Goal: Find specific page/section: Find specific page/section

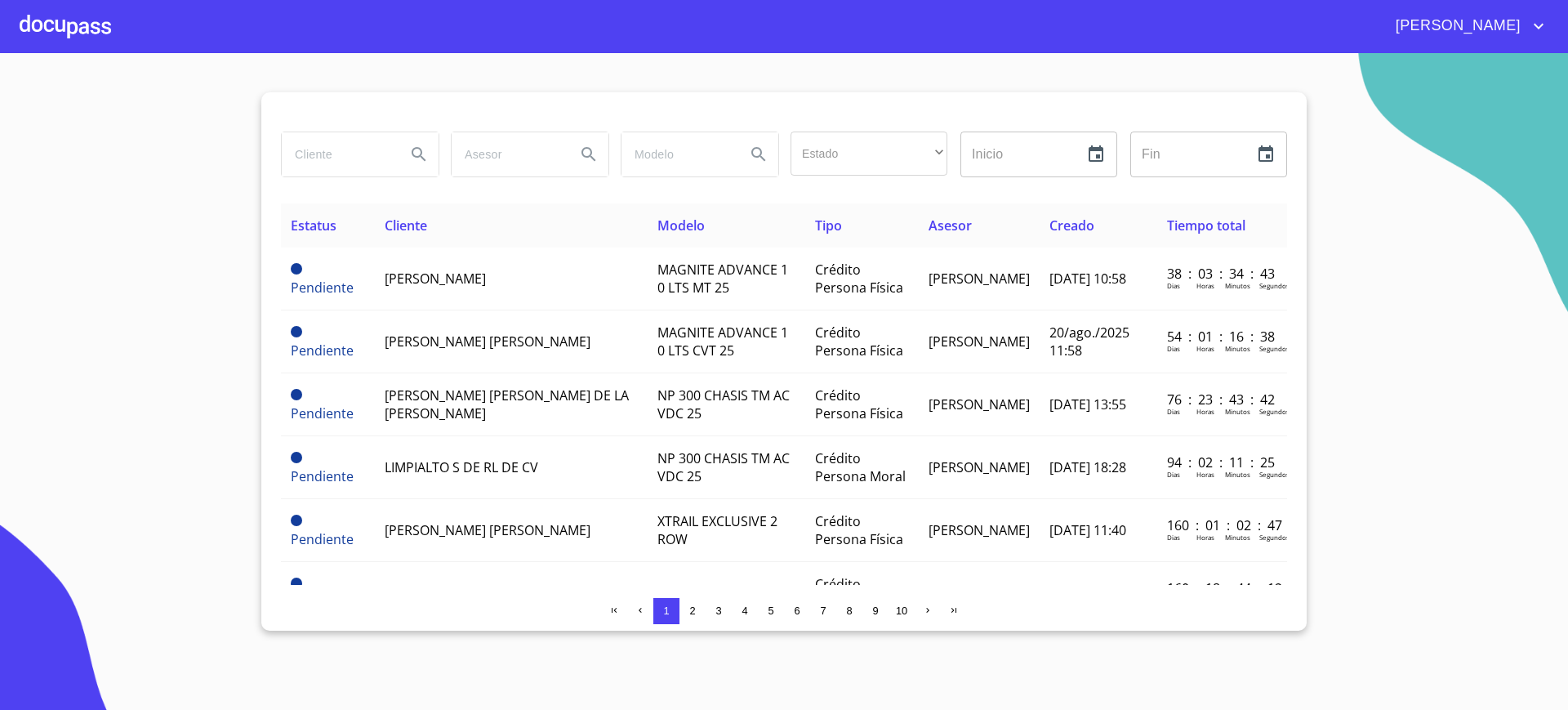
click at [100, 41] on div at bounding box center [65, 26] width 91 height 53
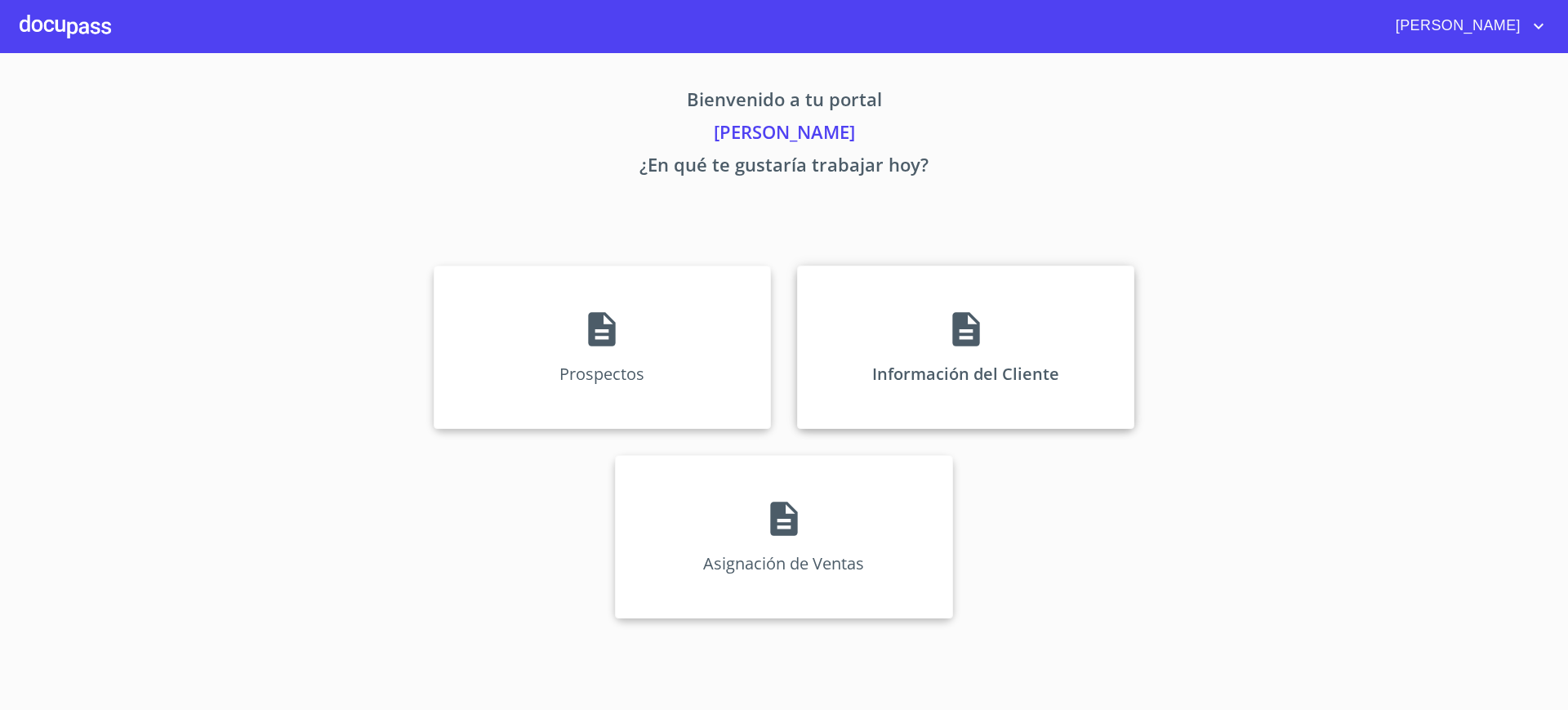
click at [873, 362] on p "Información del Cliente" at bounding box center [965, 373] width 187 height 22
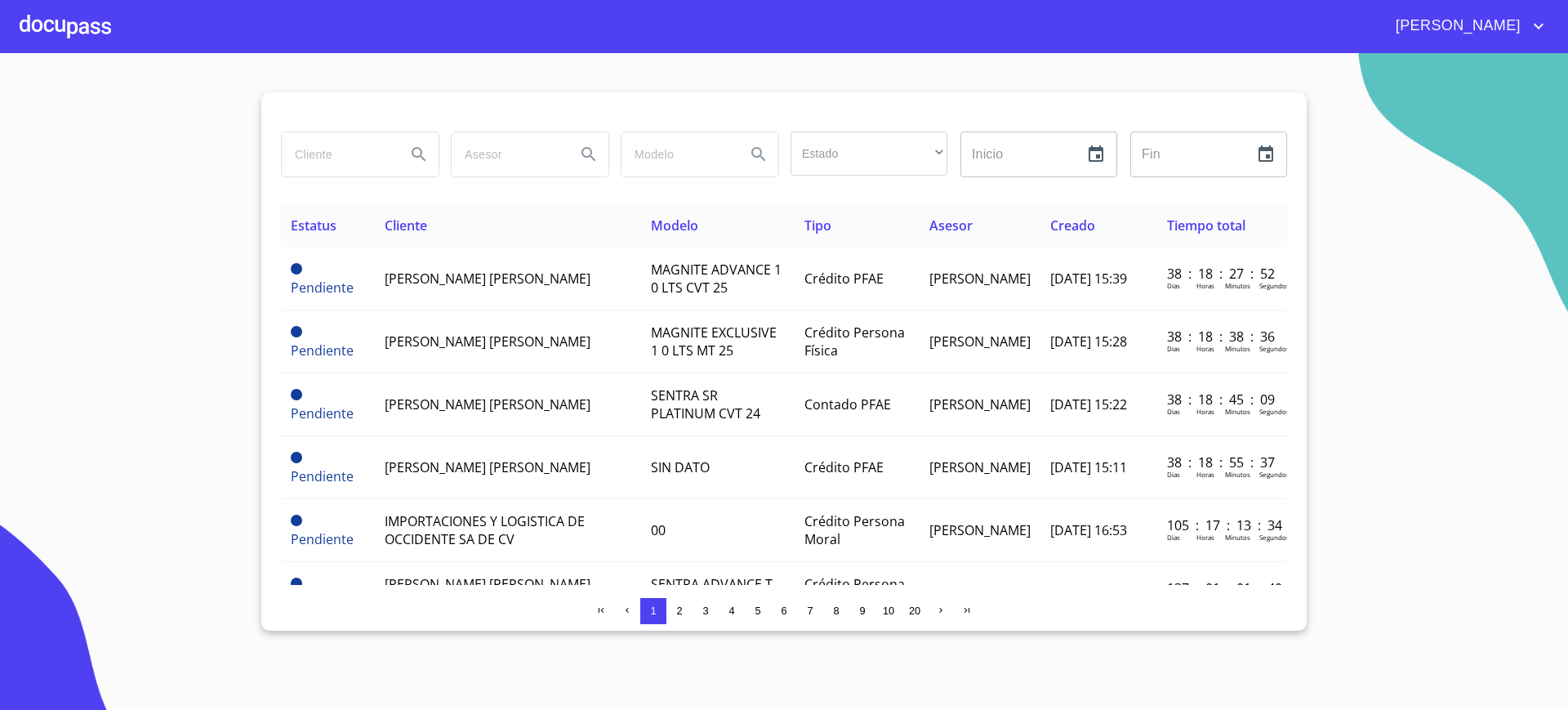
click at [360, 161] on input "search" at bounding box center [337, 154] width 111 height 44
click at [315, 156] on input "search" at bounding box center [337, 154] width 111 height 44
type input "G"
type input "[PERSON_NAME]"
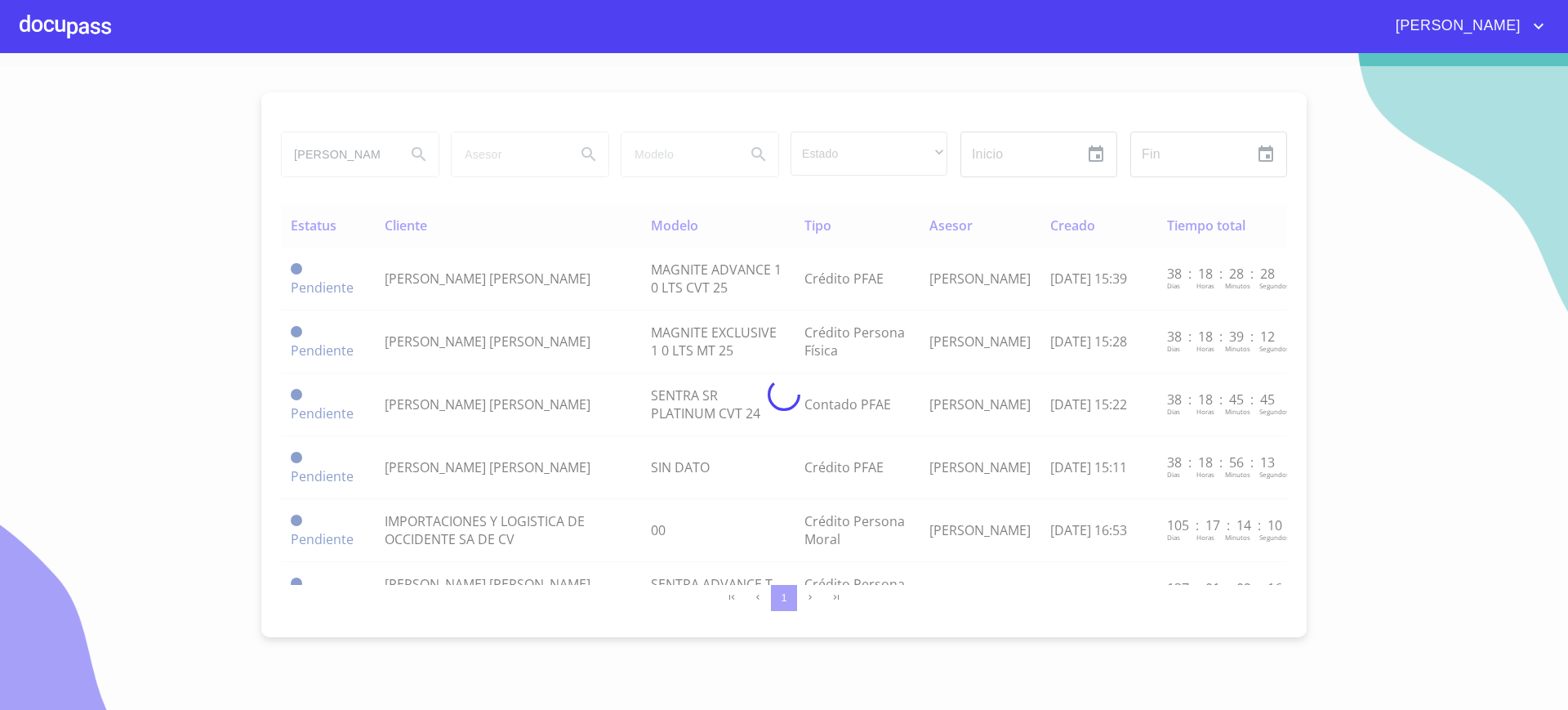
scroll to position [0, 0]
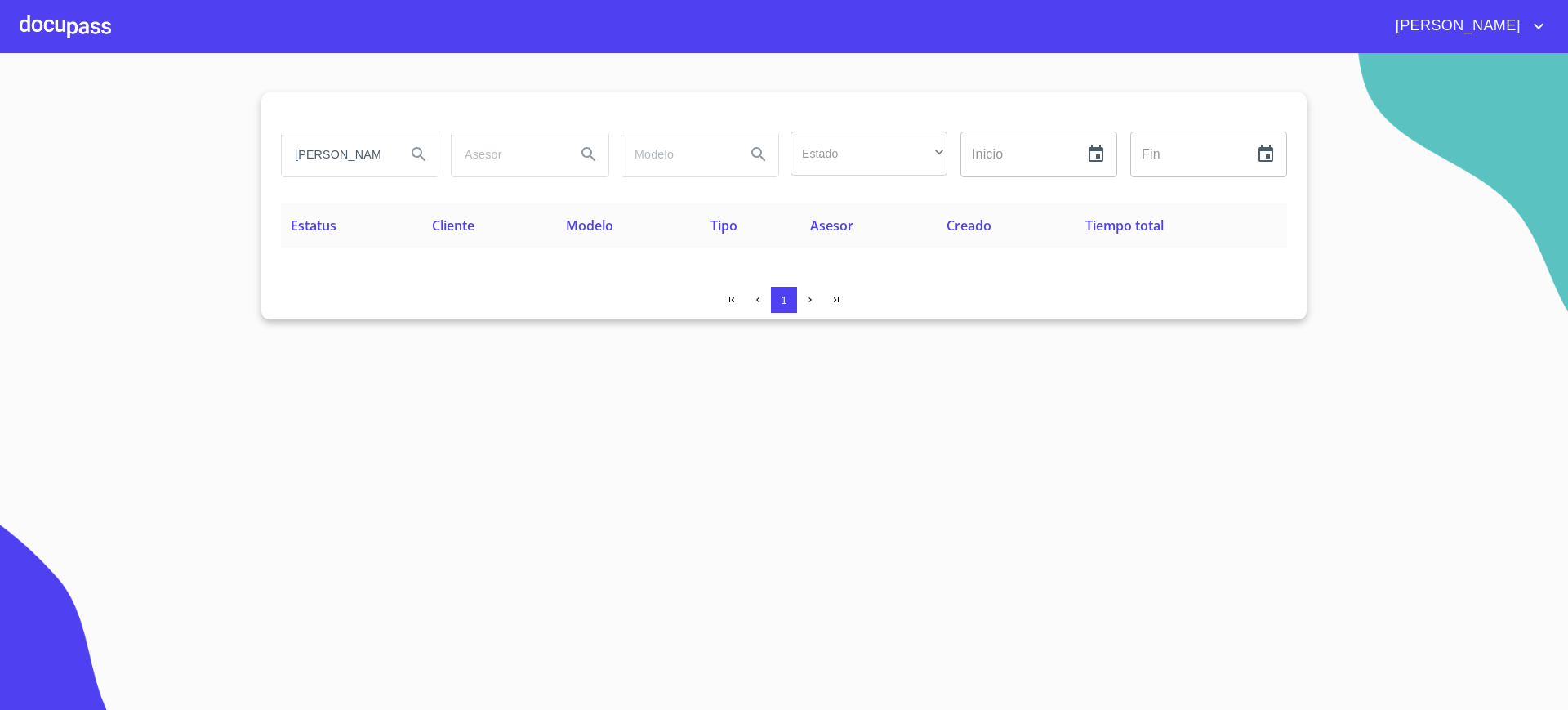
click at [320, 154] on input "[PERSON_NAME]" at bounding box center [337, 154] width 111 height 44
click at [48, 22] on div at bounding box center [65, 26] width 91 height 53
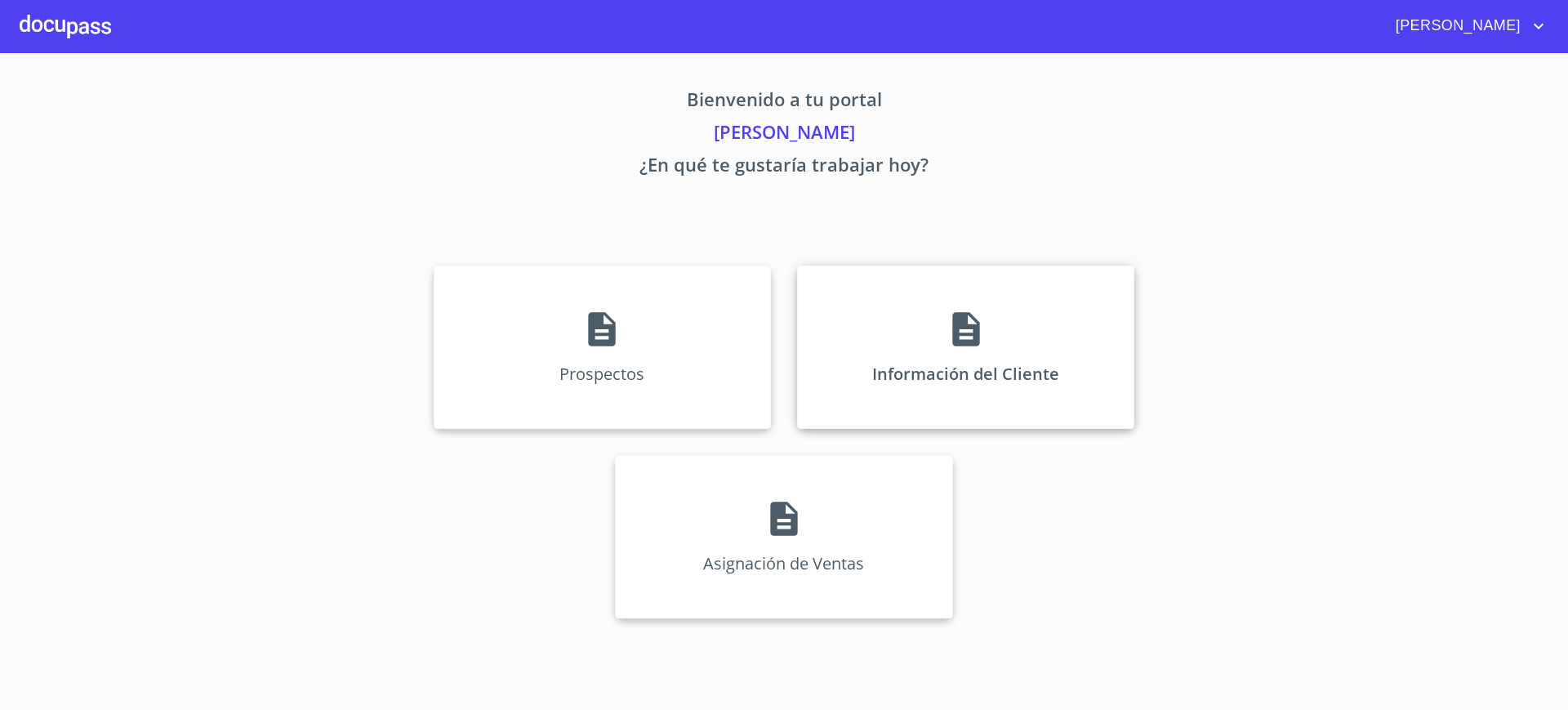
click at [844, 315] on div "Información del Cliente" at bounding box center [965, 347] width 337 height 163
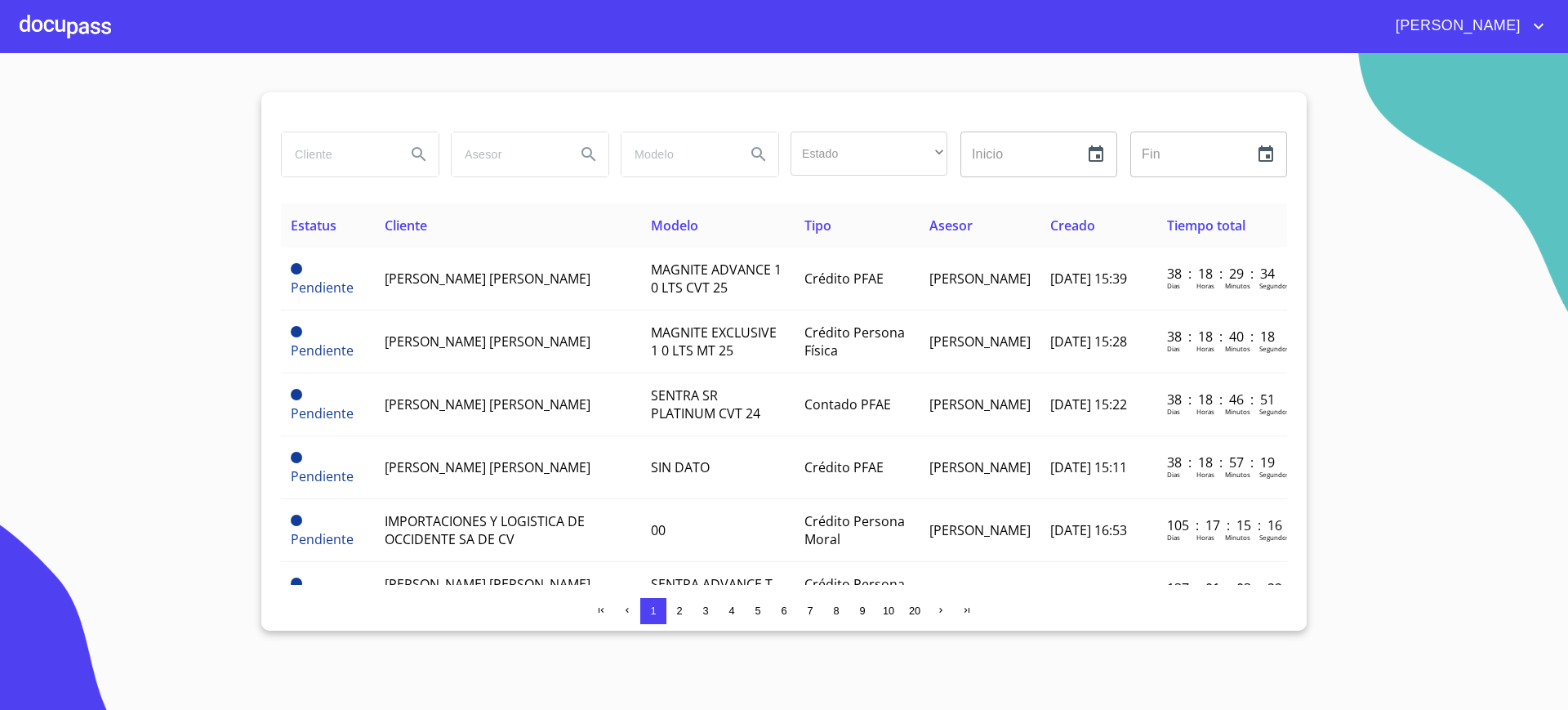
click at [340, 163] on input "search" at bounding box center [337, 154] width 111 height 44
type input "[PERSON_NAME]"
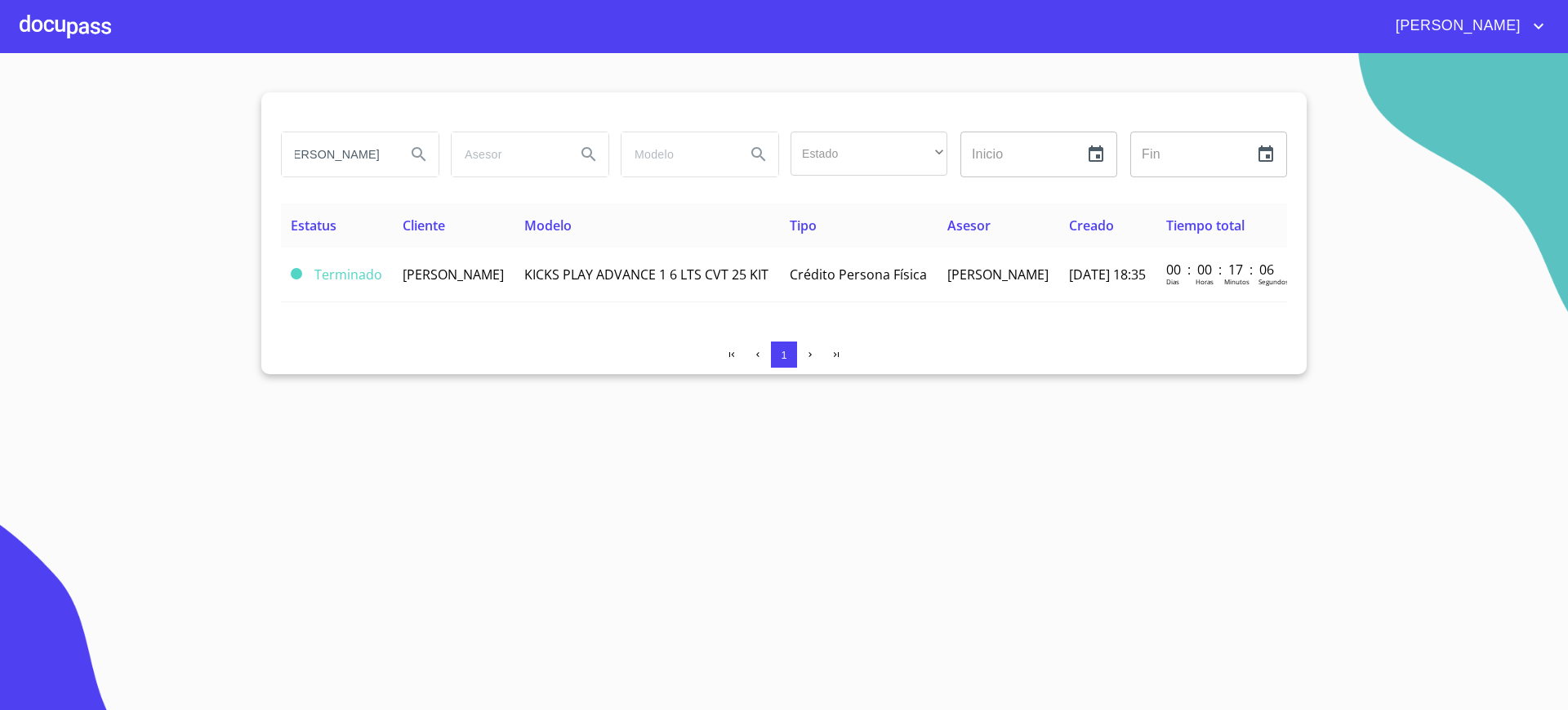
scroll to position [0, 0]
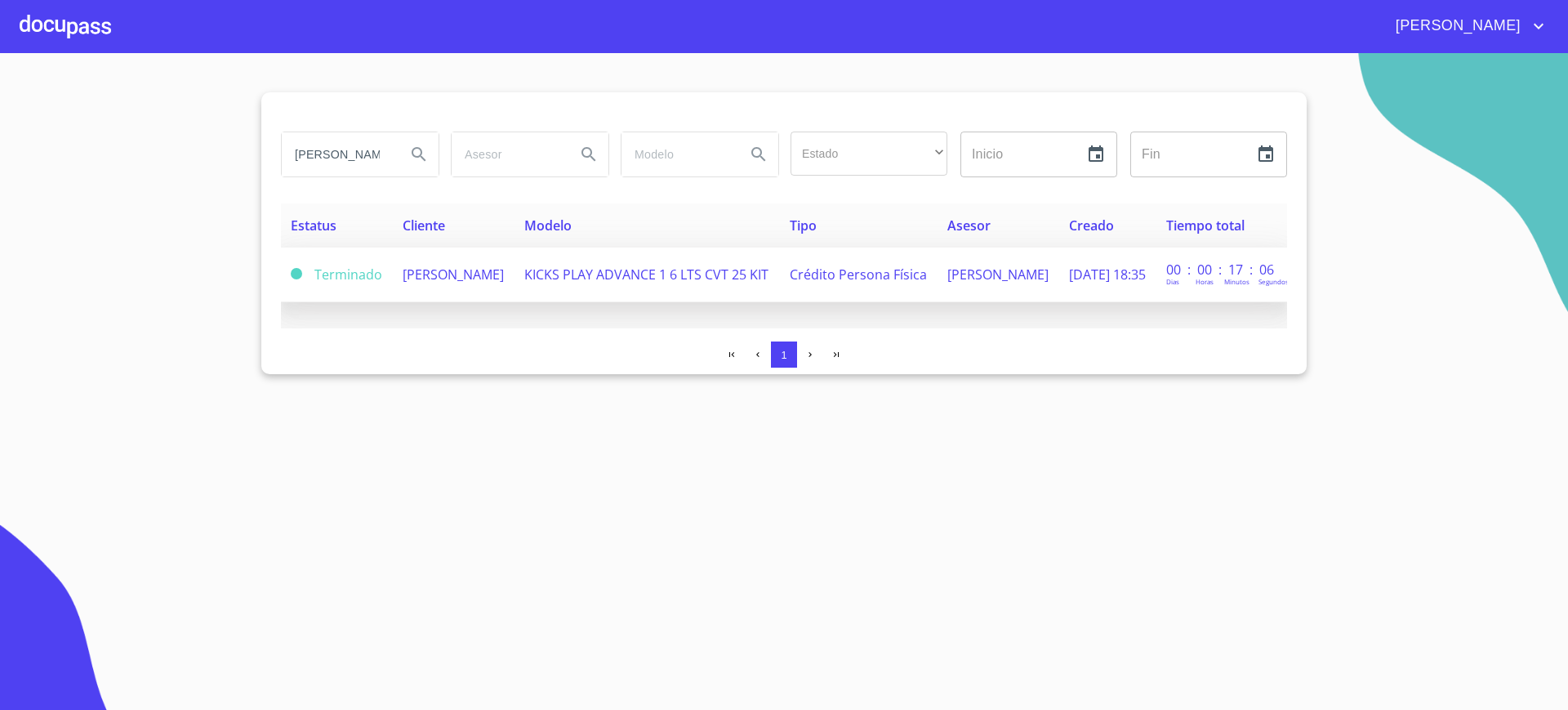
click at [562, 265] on td "KICKS PLAY ADVANCE 1 6 LTS CVT 25 KIT" at bounding box center [647, 275] width 265 height 54
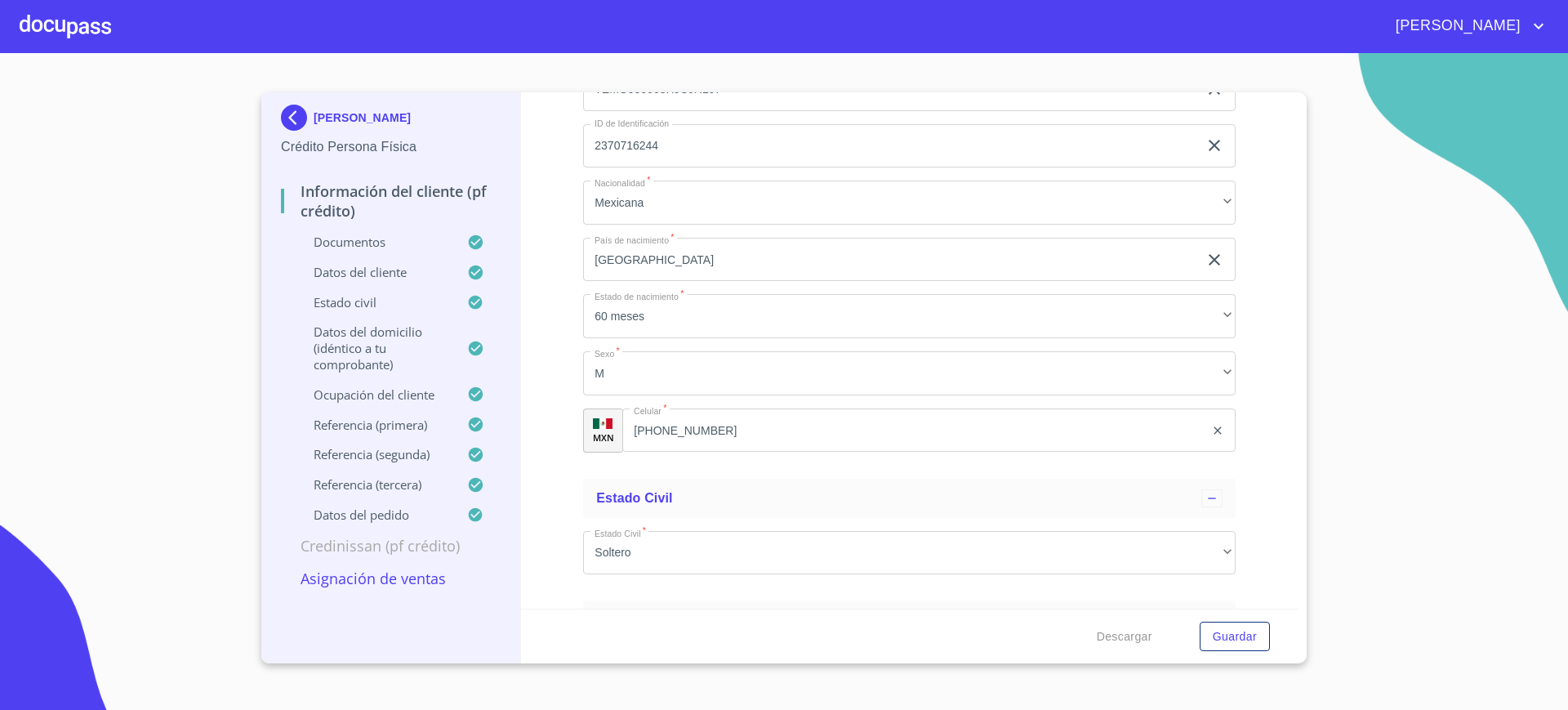
copy span "TEMG580608HJCJRL07"
